Goal: Task Accomplishment & Management: Use online tool/utility

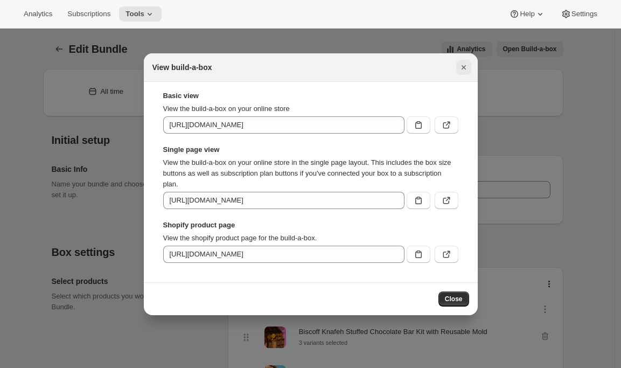
click at [465, 66] on icon "Close" at bounding box center [464, 67] width 11 height 11
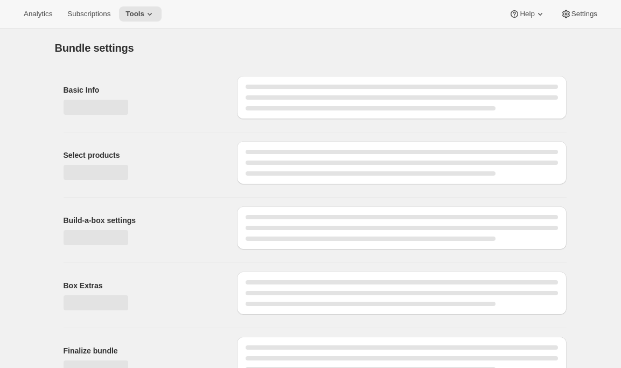
type input "Beginner's Bundle"
radio input "true"
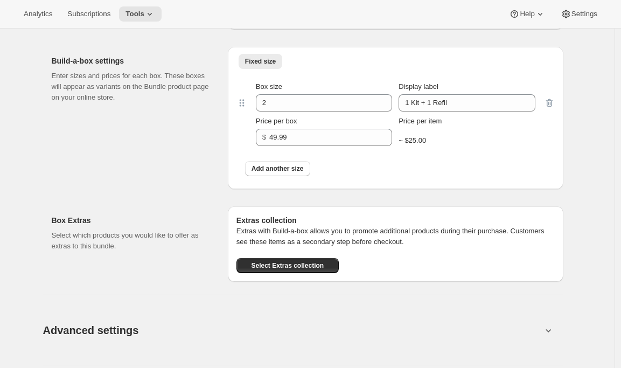
scroll to position [1004, 0]
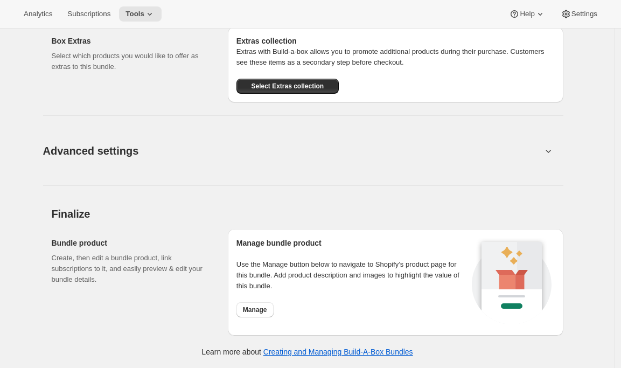
click at [119, 157] on span "Advanced settings" at bounding box center [91, 150] width 96 height 17
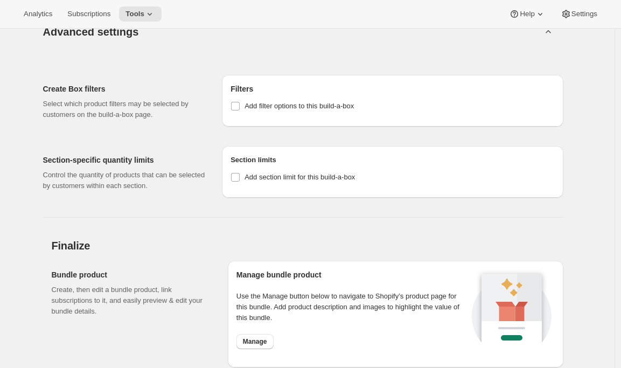
scroll to position [1155, 0]
